Goal: Check status: Check status

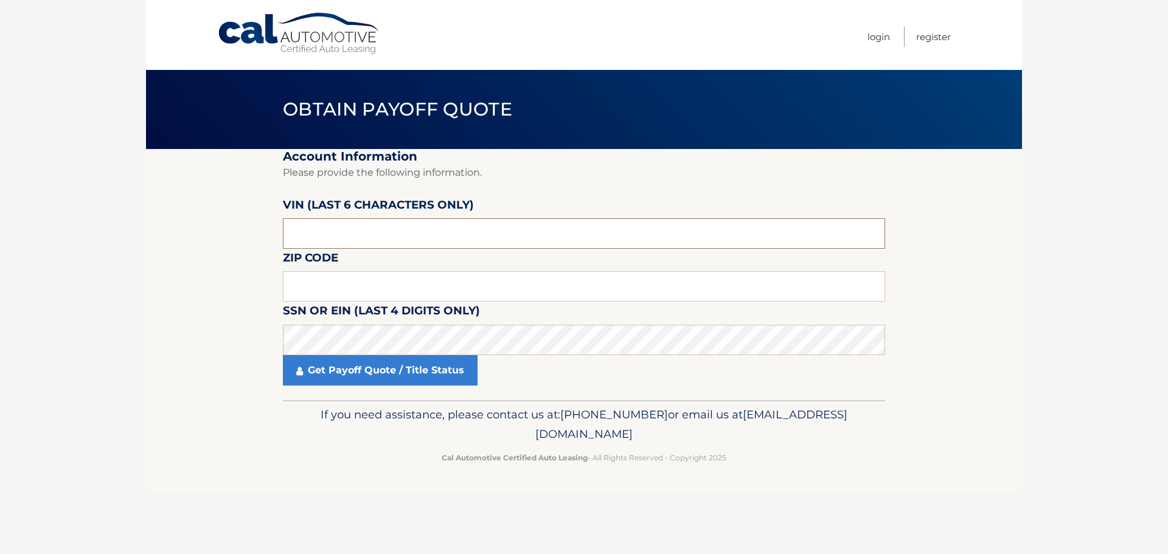
click at [383, 237] on input "text" at bounding box center [584, 233] width 602 height 30
click at [376, 231] on input "text" at bounding box center [584, 233] width 602 height 30
type input "482803"
click at [321, 281] on input "text" at bounding box center [584, 286] width 602 height 30
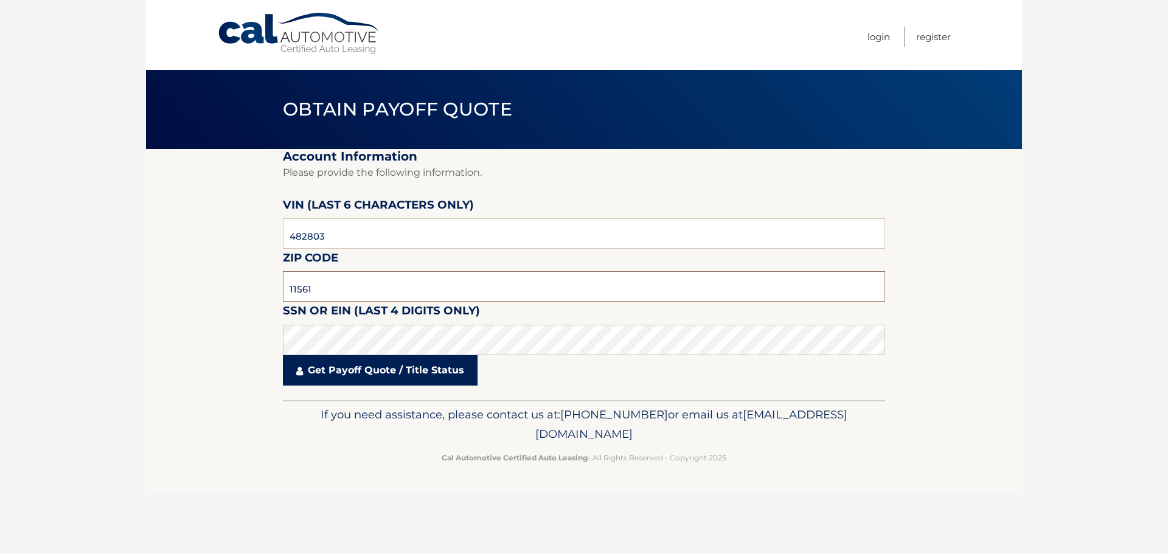
type input "11561"
click at [348, 366] on link "Get Payoff Quote / Title Status" at bounding box center [380, 370] width 195 height 30
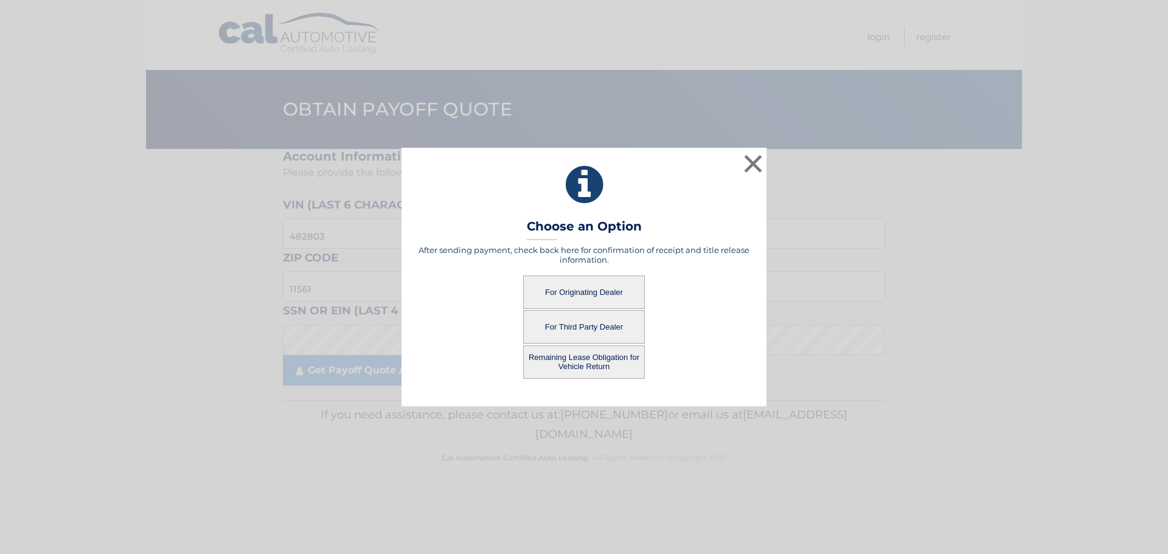
click at [579, 285] on button "For Originating Dealer" at bounding box center [584, 292] width 122 height 33
click at [614, 291] on button "For Originating Dealer" at bounding box center [584, 292] width 122 height 33
click at [622, 288] on button "For Originating Dealer" at bounding box center [584, 292] width 122 height 33
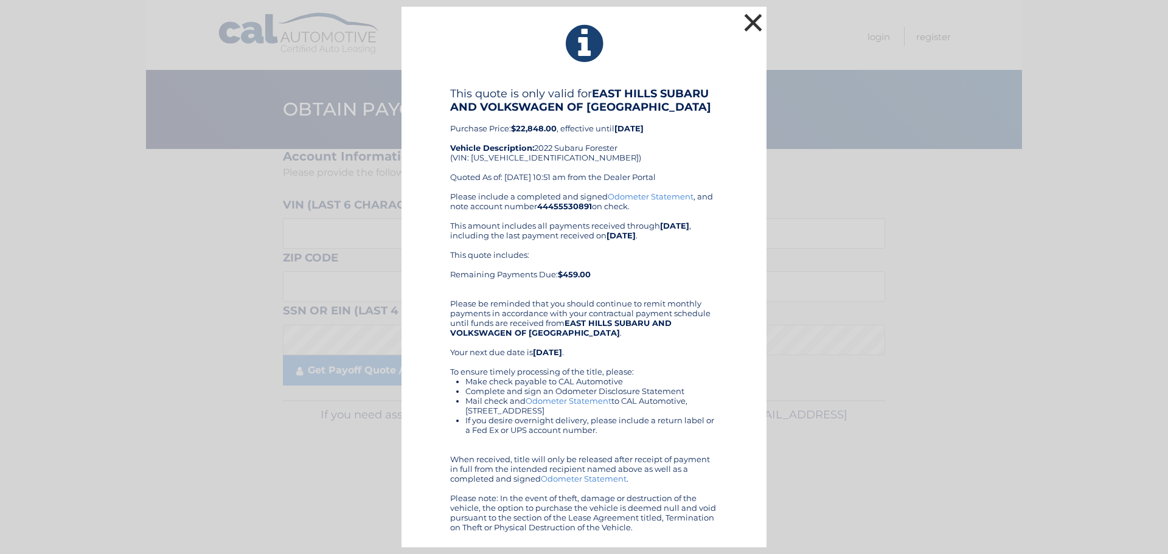
click at [757, 24] on button "×" at bounding box center [753, 22] width 24 height 24
